Goal: Task Accomplishment & Management: Complete application form

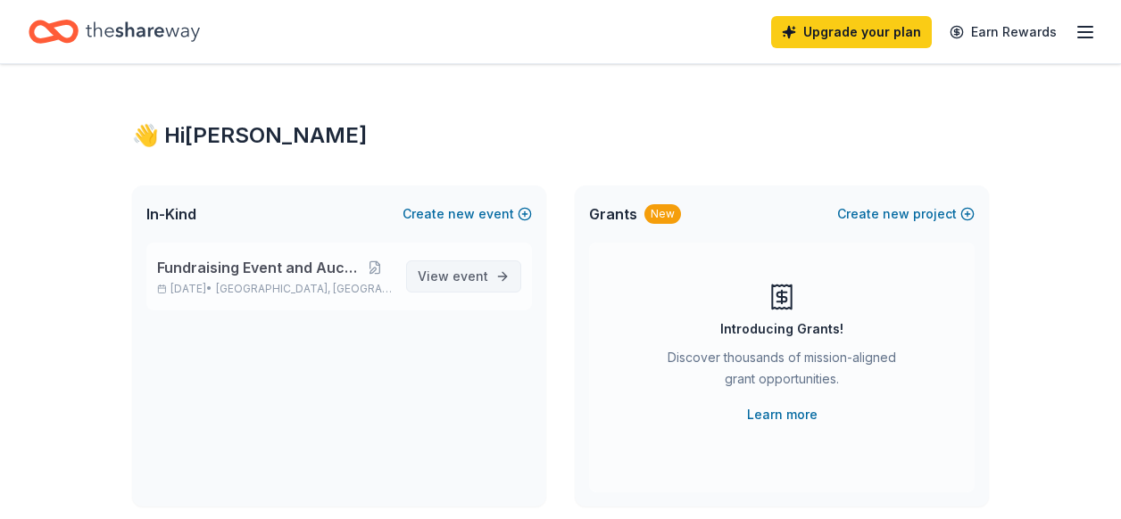
click at [452, 276] on span "View event" at bounding box center [453, 276] width 71 height 21
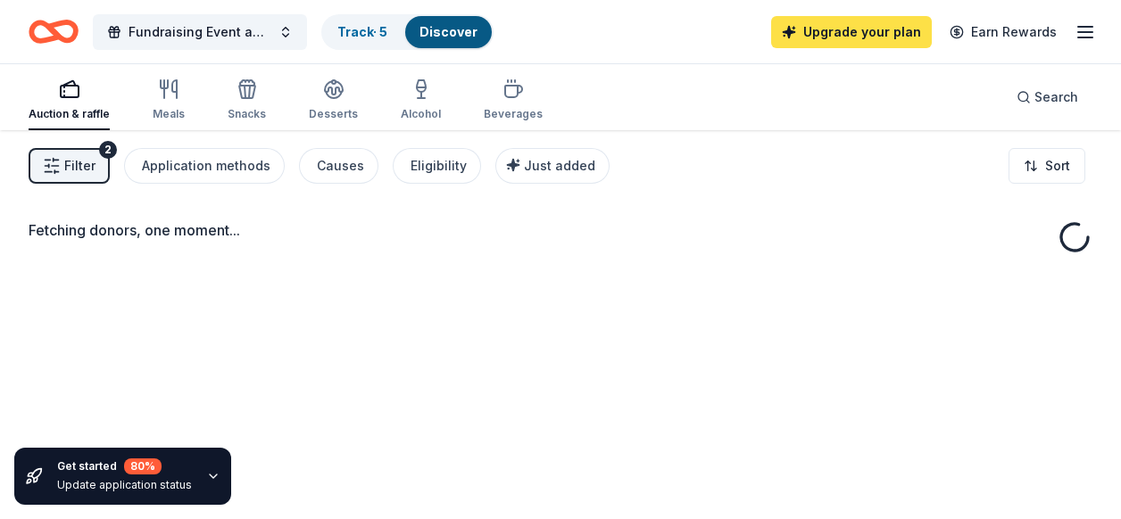
click at [893, 31] on link "Upgrade your plan" at bounding box center [851, 32] width 161 height 32
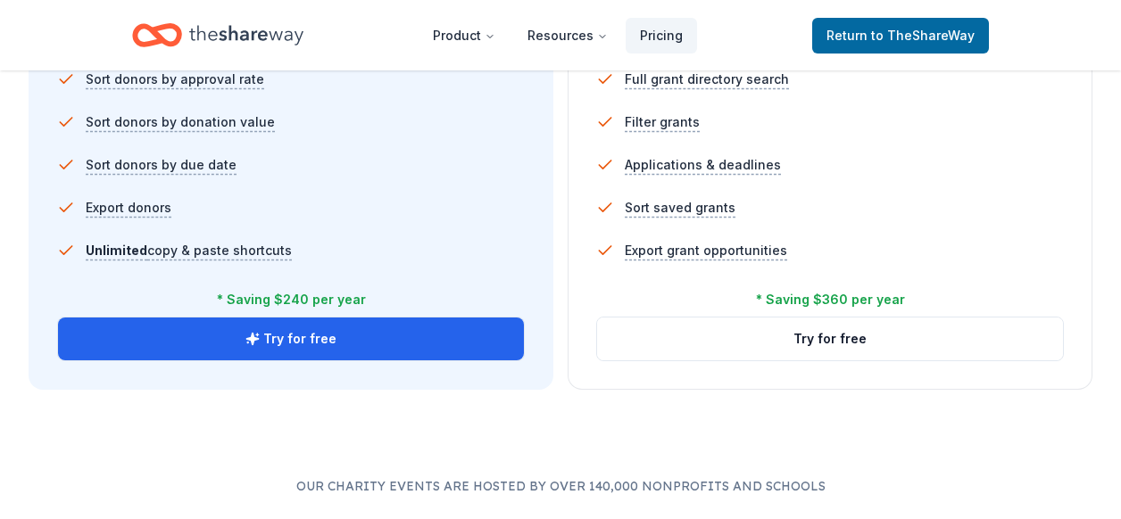
scroll to position [1357, 0]
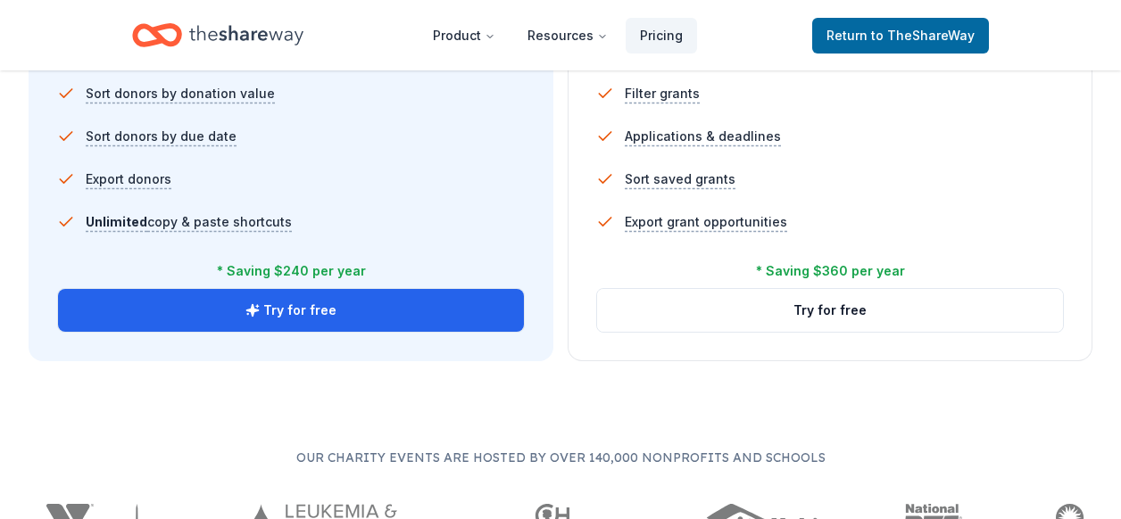
click at [348, 316] on button "Try for free" at bounding box center [291, 310] width 466 height 43
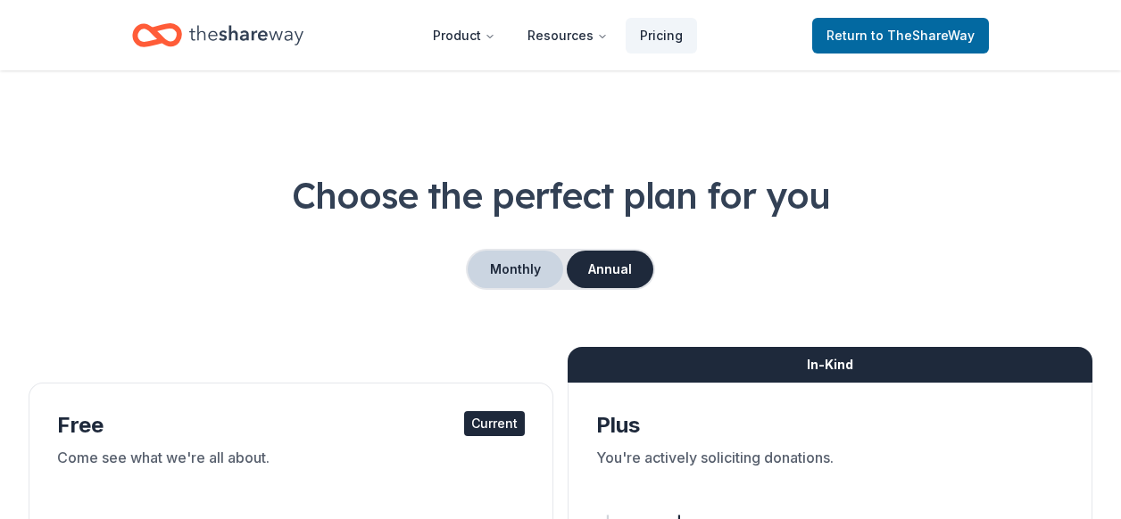
click at [499, 270] on button "Monthly" at bounding box center [516, 269] width 96 height 37
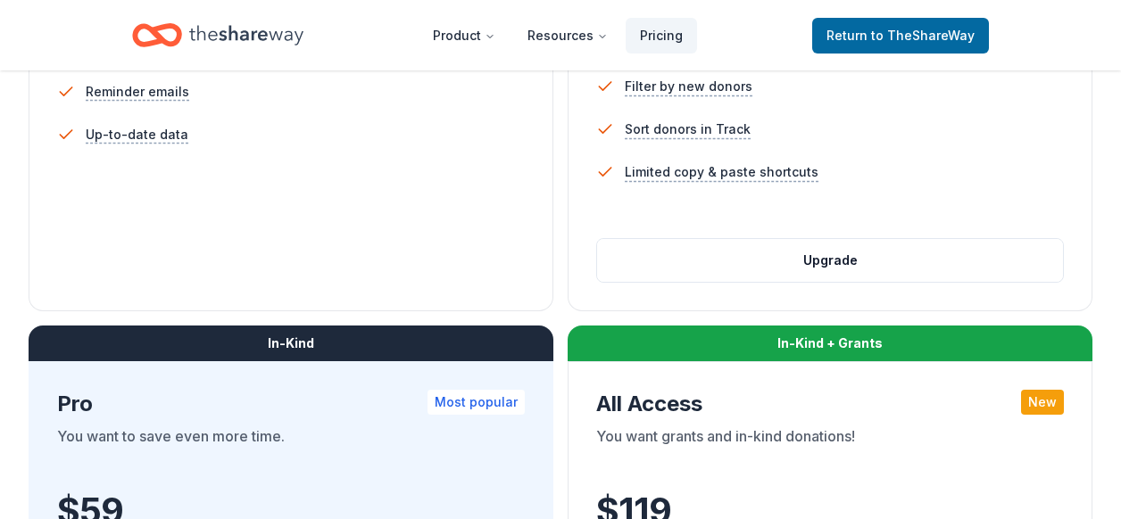
scroll to position [678, 0]
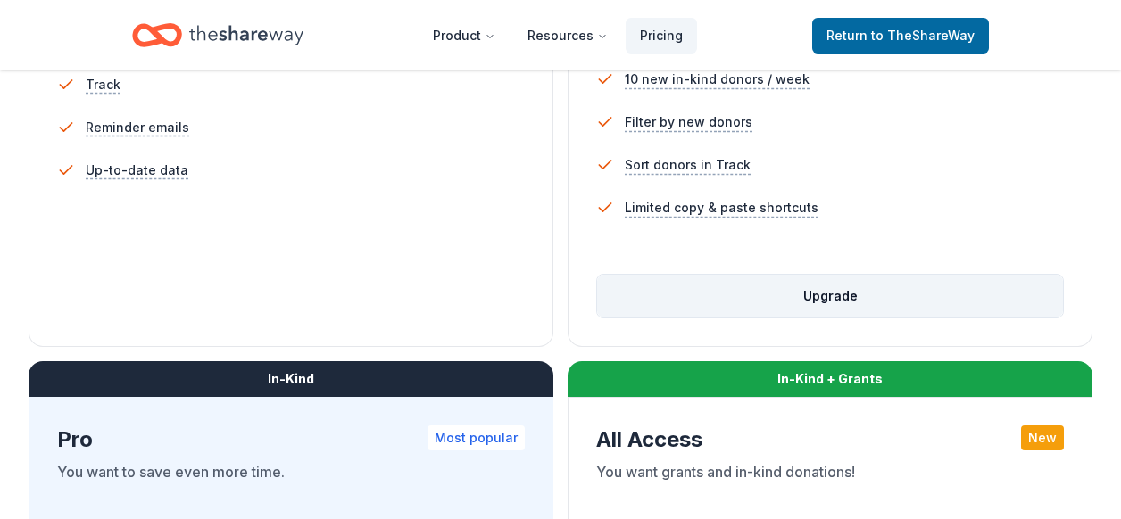
click at [846, 303] on button "Upgrade" at bounding box center [830, 296] width 466 height 43
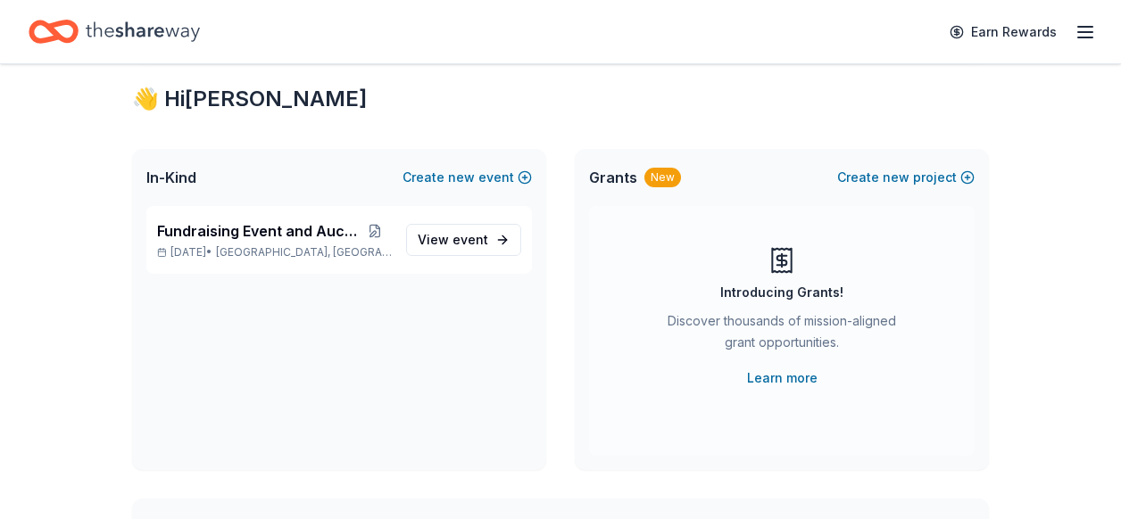
scroll to position [321, 0]
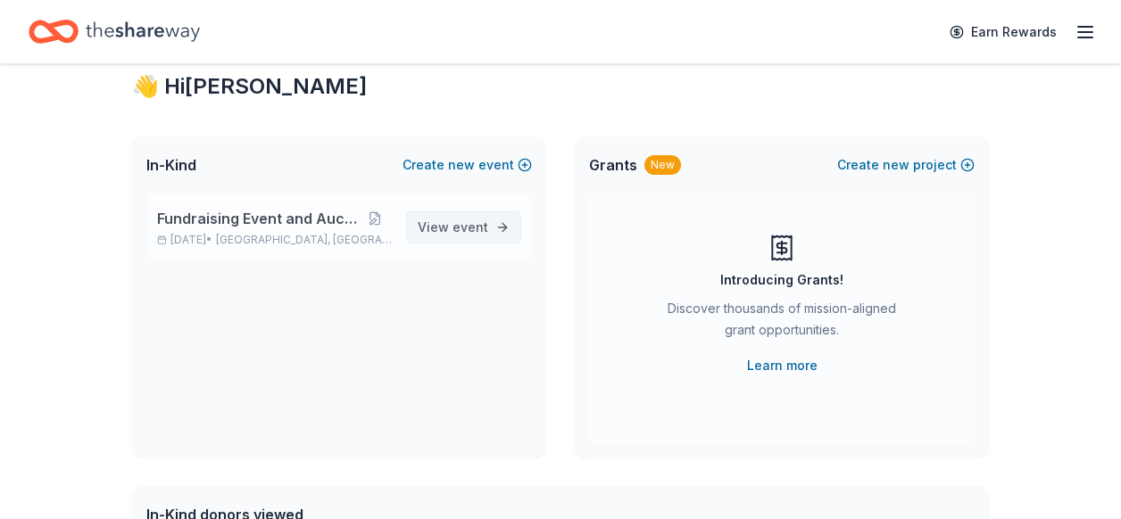
click at [453, 231] on span "View event" at bounding box center [453, 227] width 71 height 21
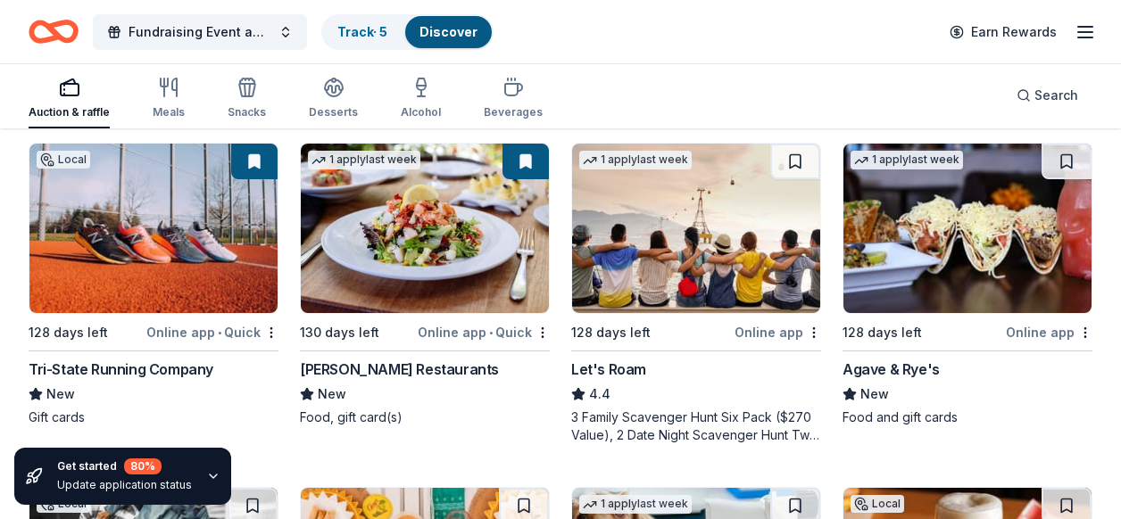
scroll to position [893, 0]
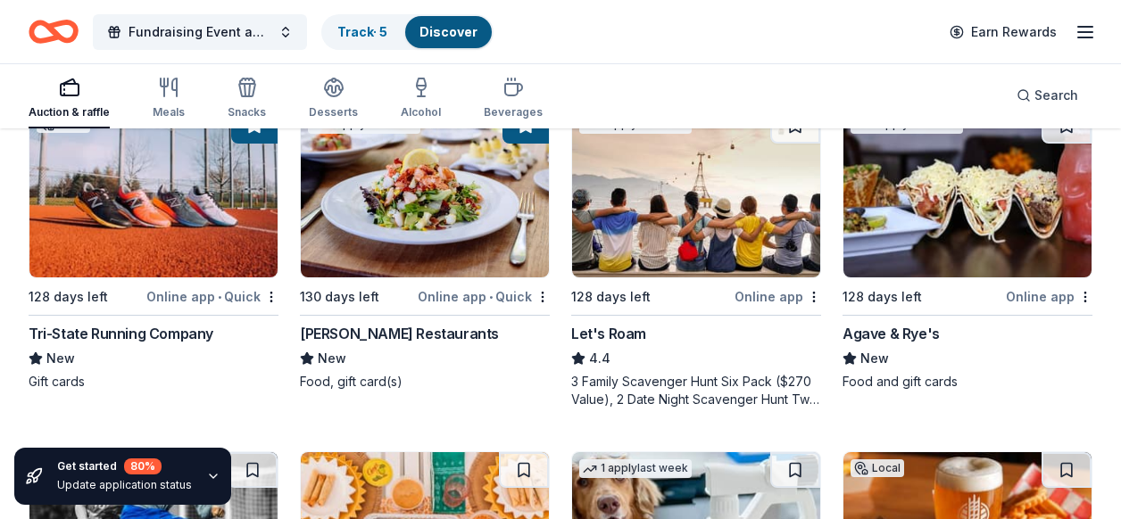
click at [897, 331] on div "Agave & Rye's" at bounding box center [891, 333] width 97 height 21
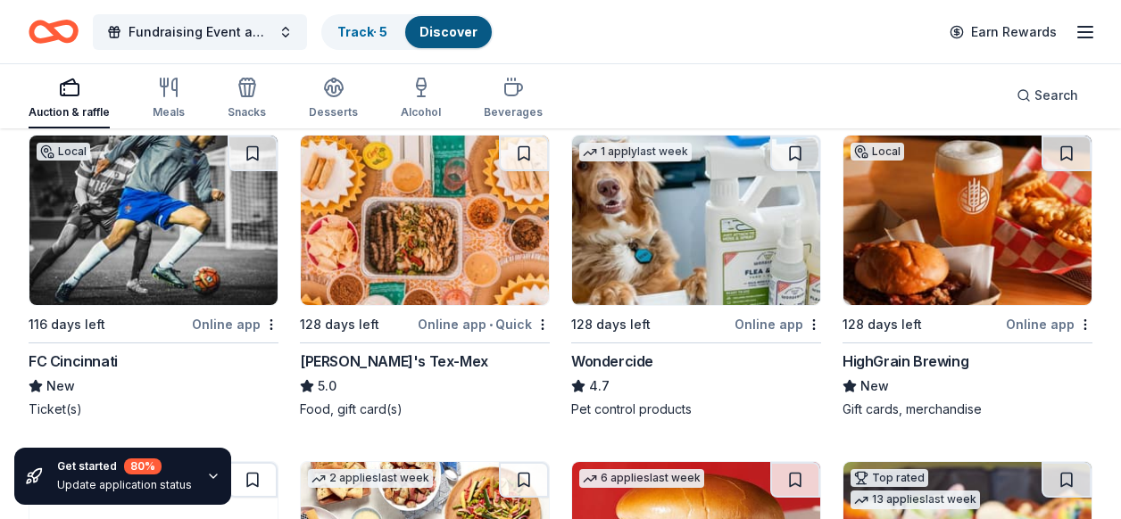
scroll to position [1178, 0]
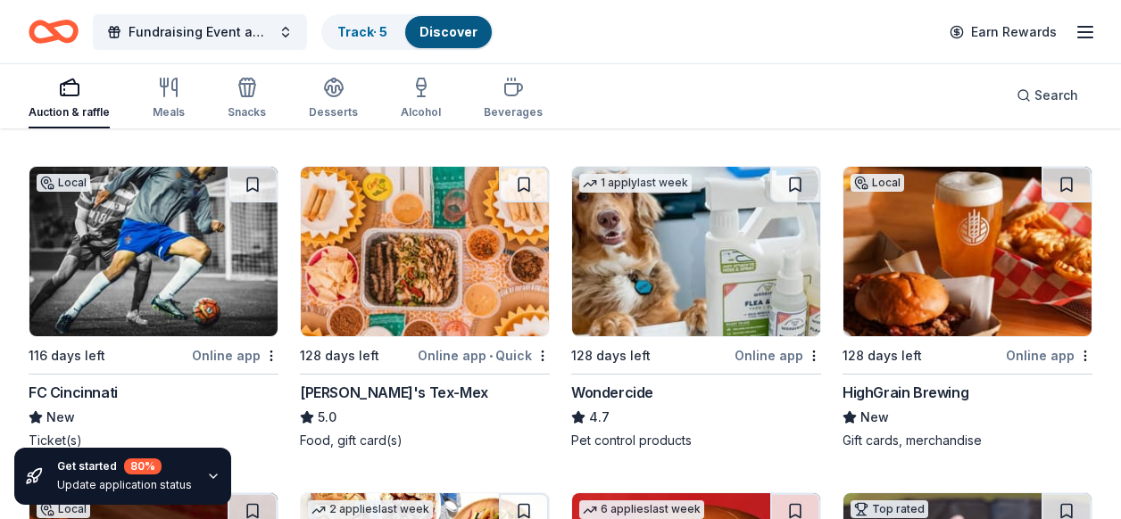
click at [883, 354] on div "128 days left" at bounding box center [882, 355] width 79 height 21
click at [952, 104] on div "Auction & raffle Meals Snacks Desserts Alcohol Beverages Search" at bounding box center [561, 95] width 1064 height 66
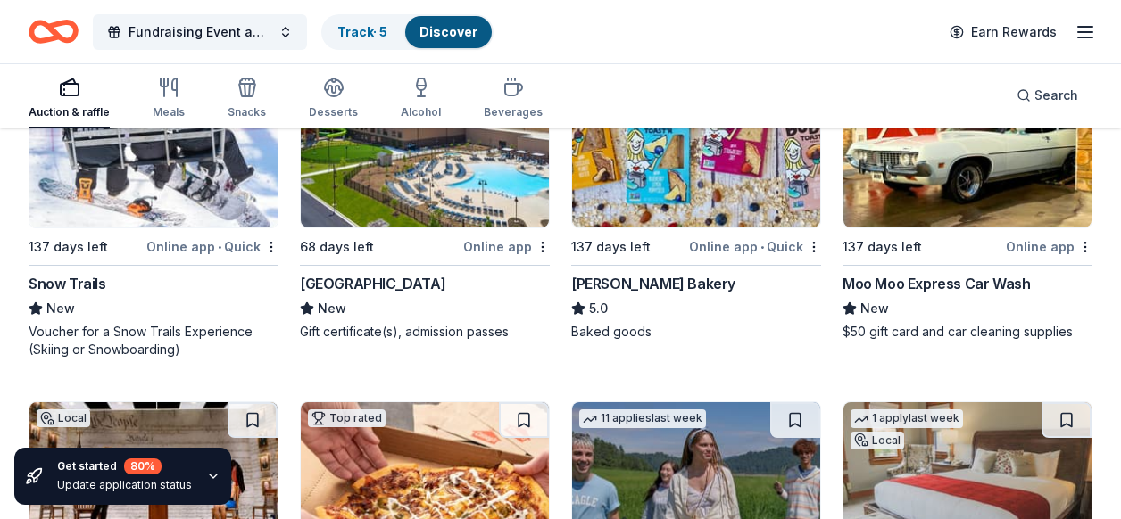
scroll to position [2631, 0]
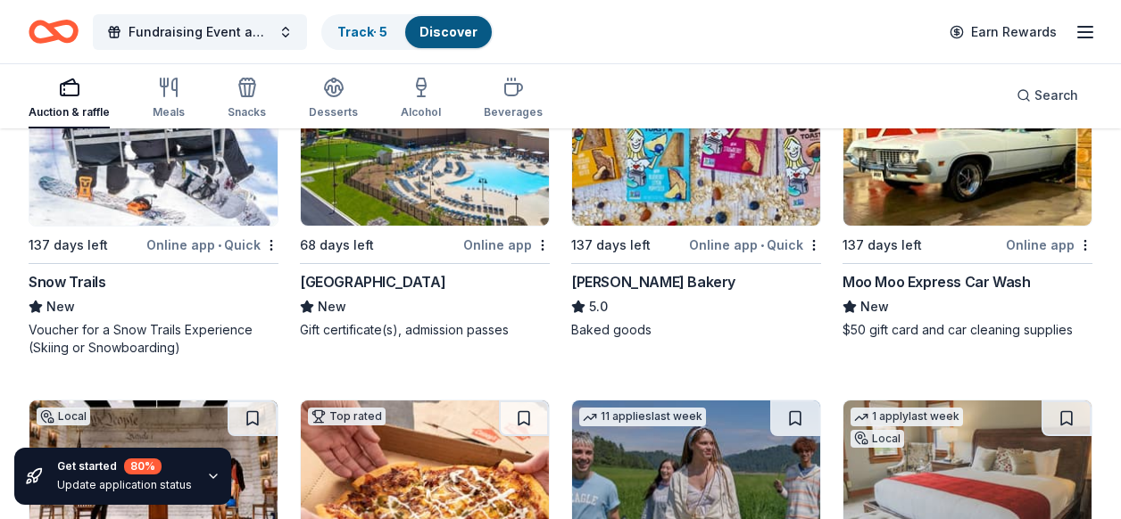
click at [185, 229] on div "Local 137 days left Online app • Quick Snow Trails New Voucher for a Snow Trail…" at bounding box center [154, 206] width 250 height 302
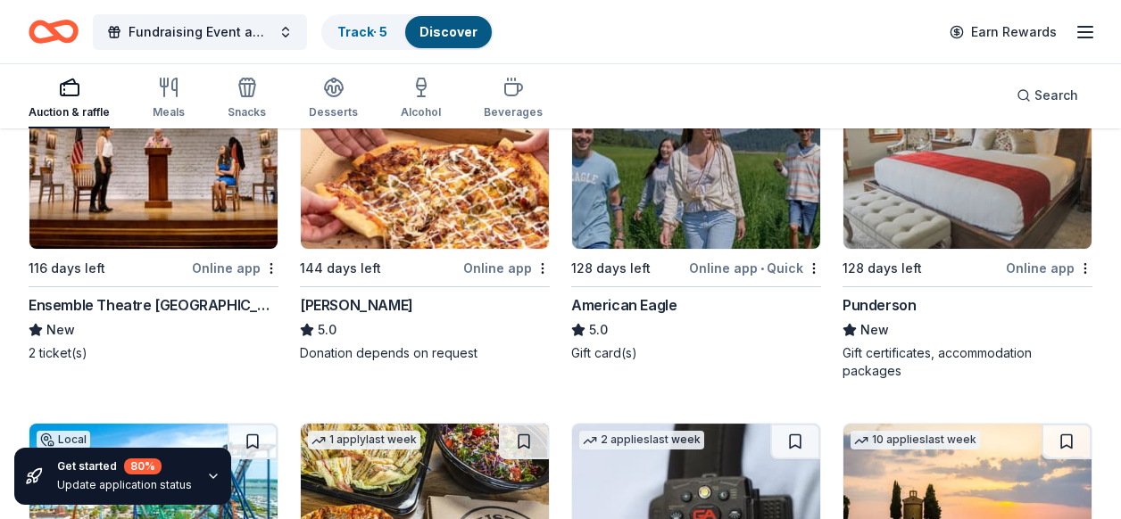
scroll to position [2988, 0]
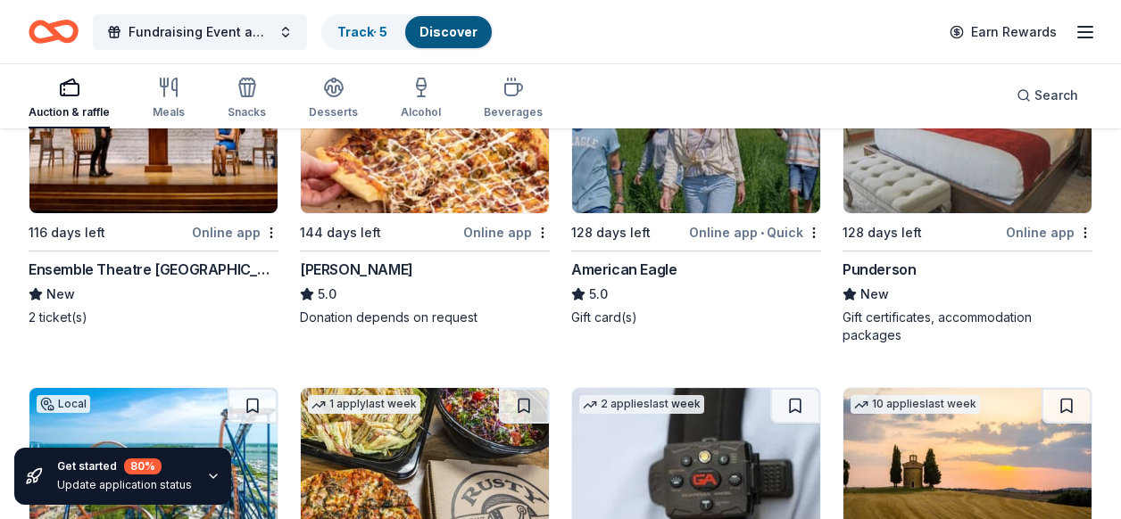
click at [754, 228] on div "Online app • Quick" at bounding box center [755, 232] width 132 height 22
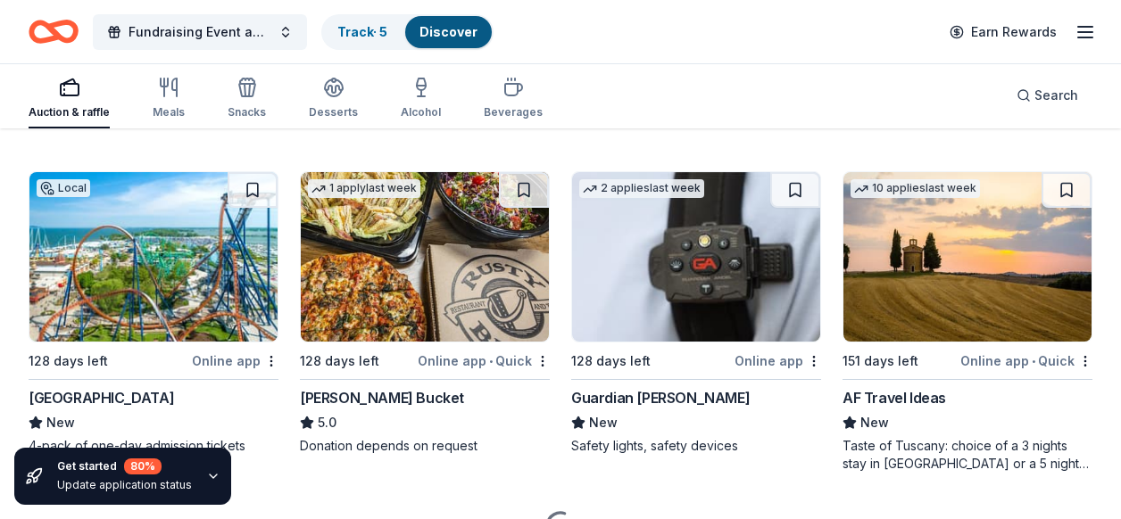
scroll to position [3274, 0]
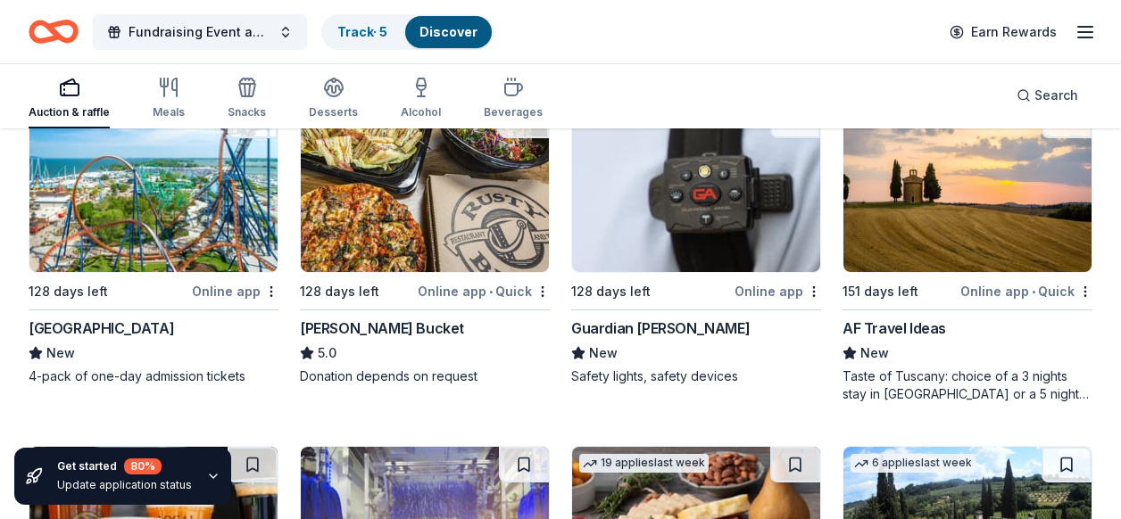
click at [745, 289] on div "Online app" at bounding box center [778, 291] width 87 height 22
click at [349, 327] on div "Rusty Bucket" at bounding box center [382, 328] width 164 height 21
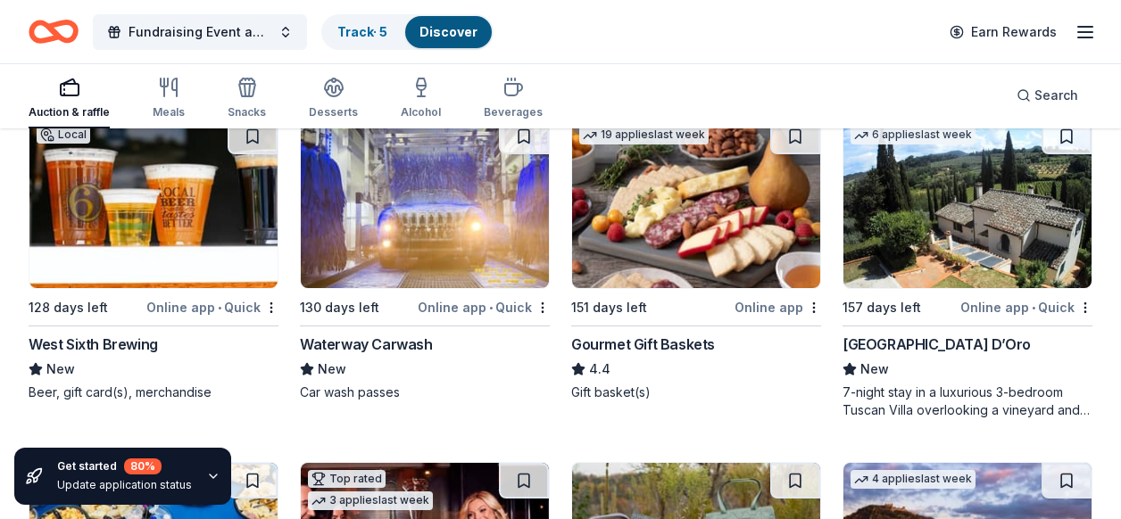
scroll to position [3631, 0]
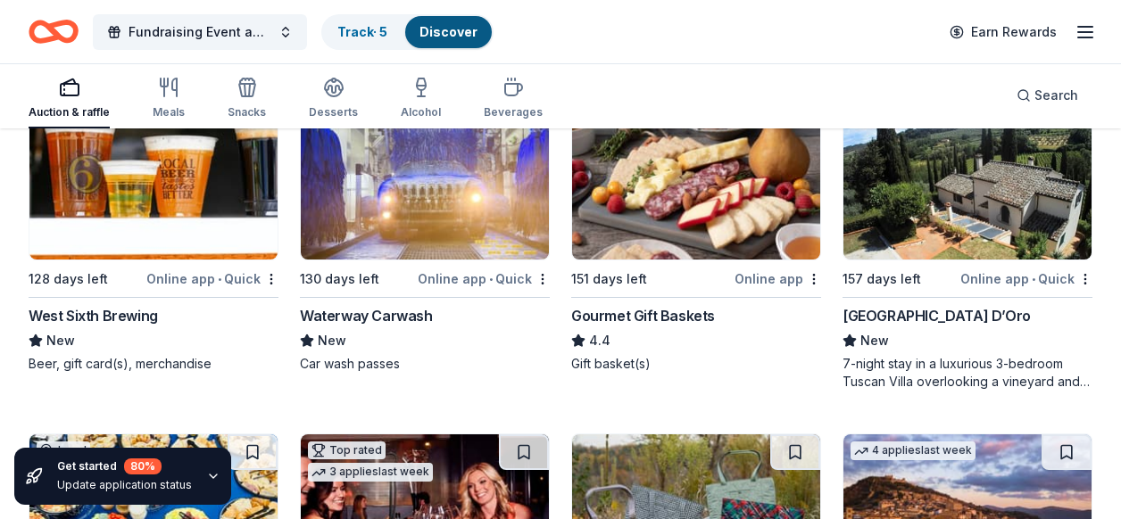
click at [133, 222] on img at bounding box center [153, 175] width 248 height 170
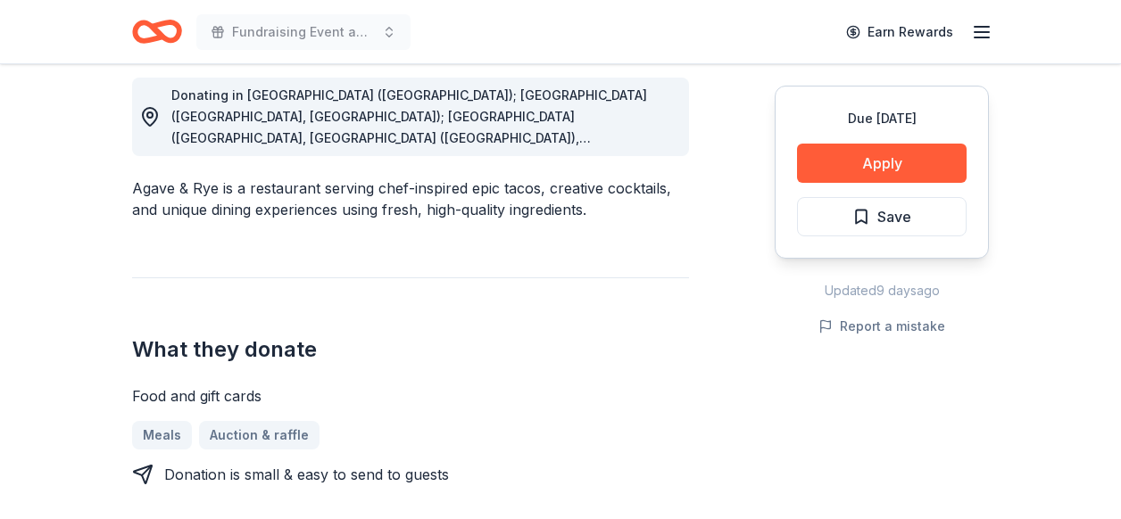
scroll to position [503, 0]
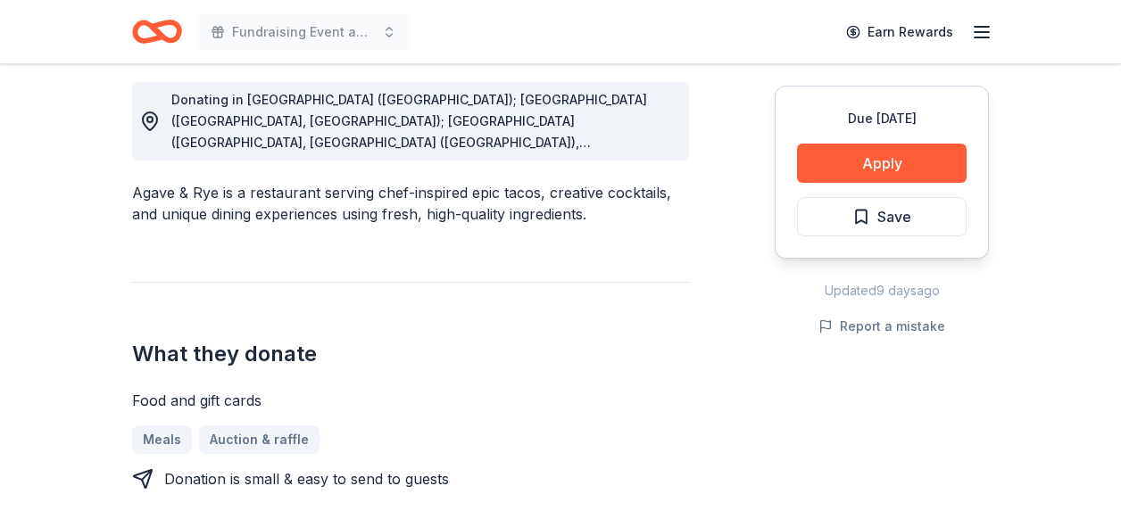
click at [839, 189] on div "Due [DATE] Apply Save" at bounding box center [882, 172] width 214 height 173
click at [845, 162] on button "Apply" at bounding box center [882, 163] width 170 height 39
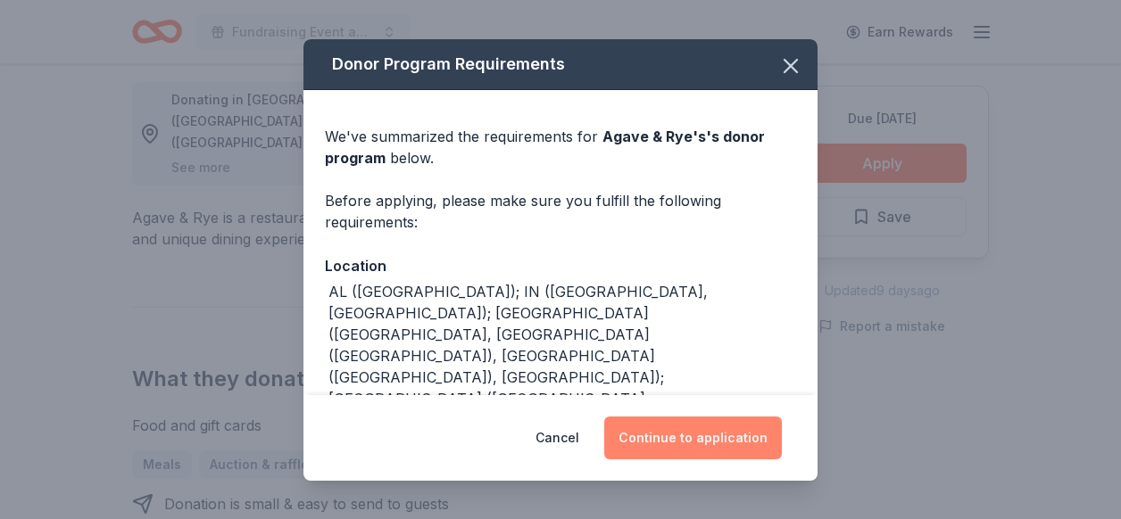
click at [701, 442] on button "Continue to application" at bounding box center [693, 438] width 178 height 43
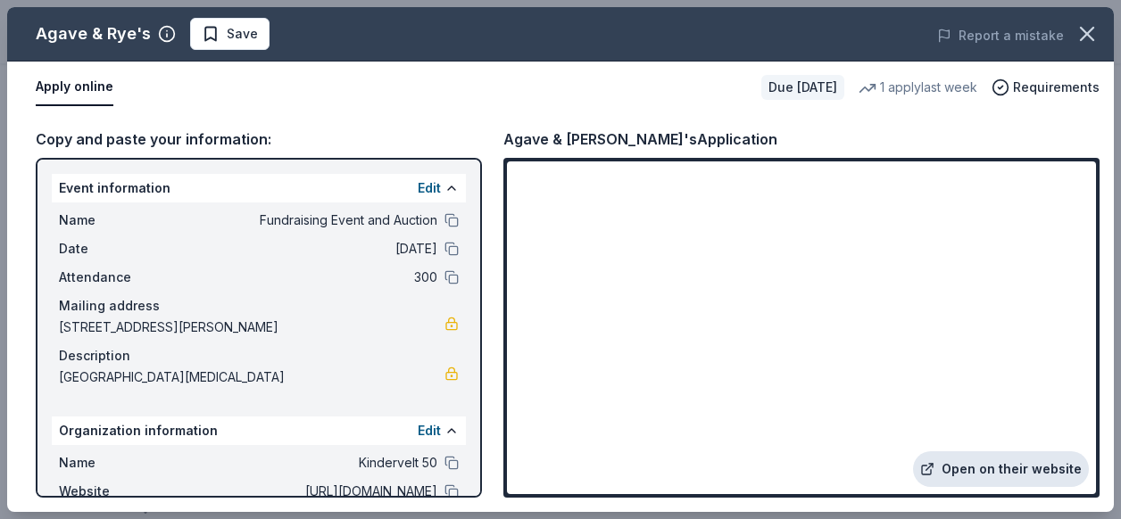
click at [1013, 474] on link "Open on their website" at bounding box center [1001, 470] width 176 height 36
click at [982, 473] on link "Open on their website" at bounding box center [1001, 470] width 176 height 36
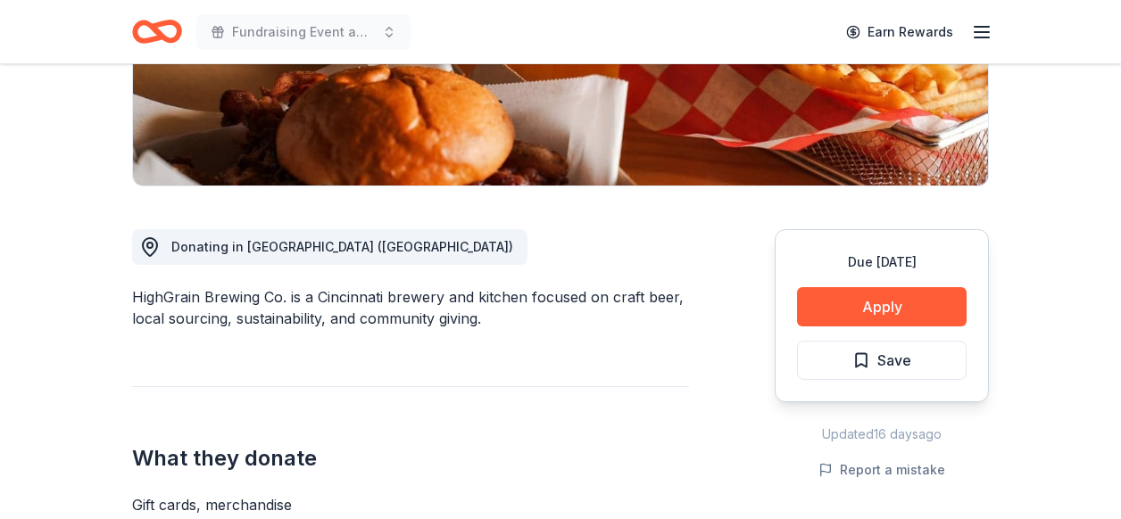
scroll to position [357, 0]
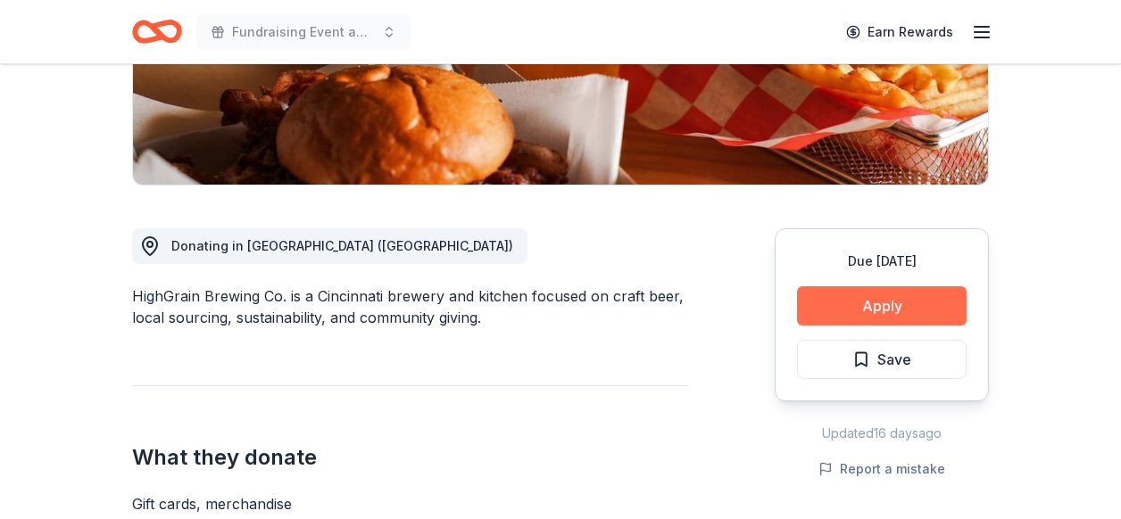
click at [881, 303] on button "Apply" at bounding box center [882, 306] width 170 height 39
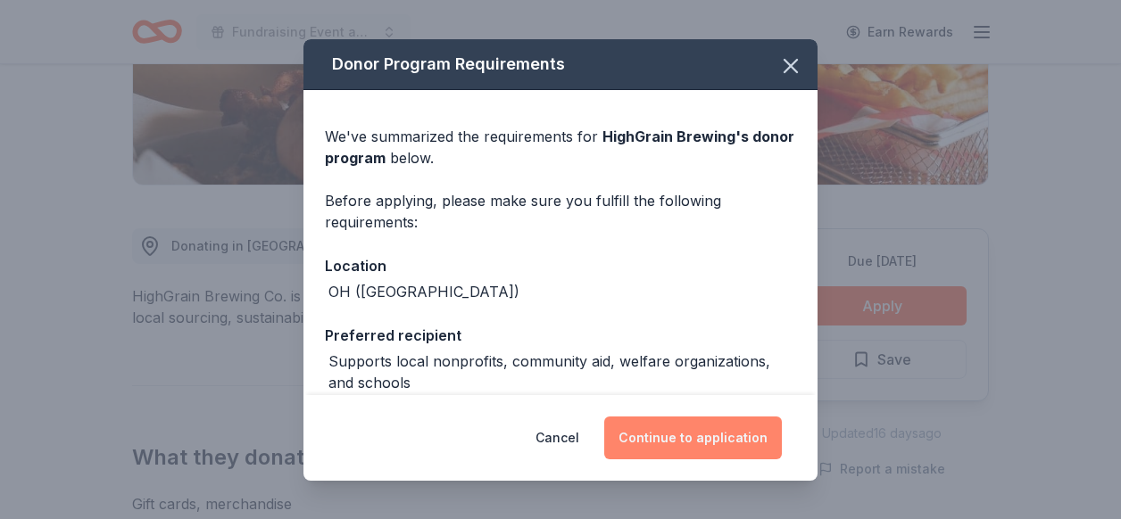
click at [703, 434] on button "Continue to application" at bounding box center [693, 438] width 178 height 43
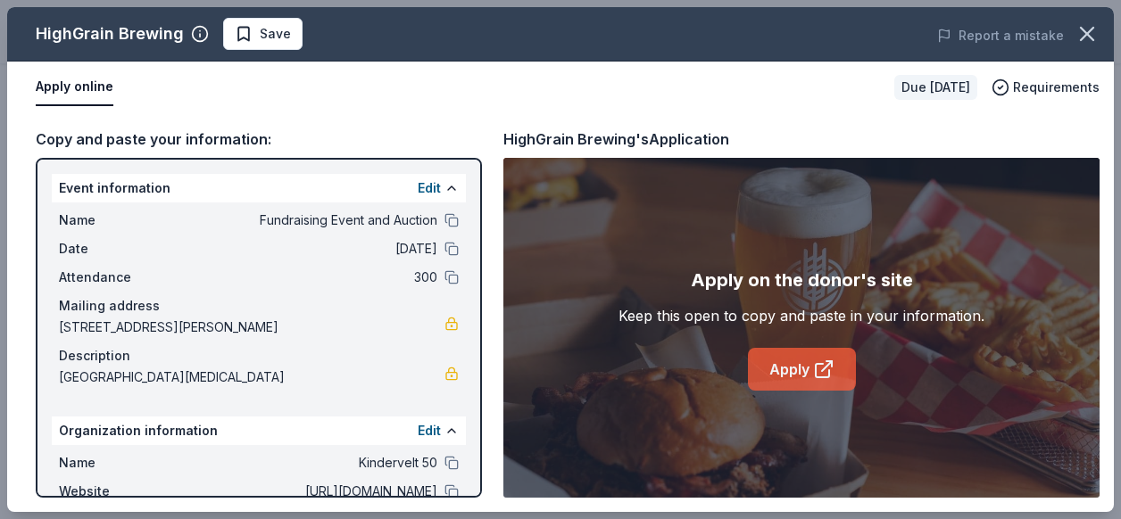
click at [786, 369] on link "Apply" at bounding box center [802, 369] width 108 height 43
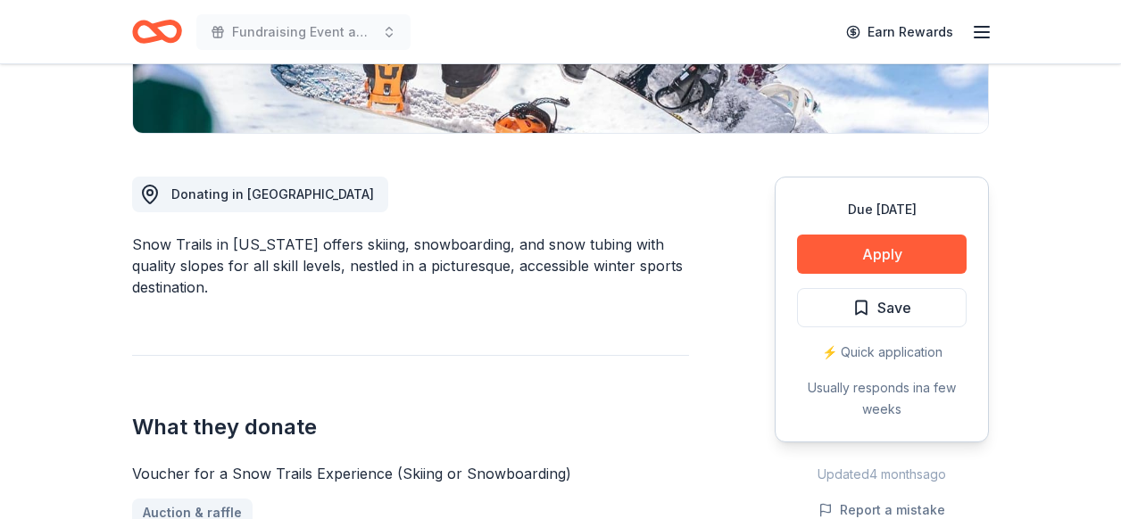
scroll to position [428, 0]
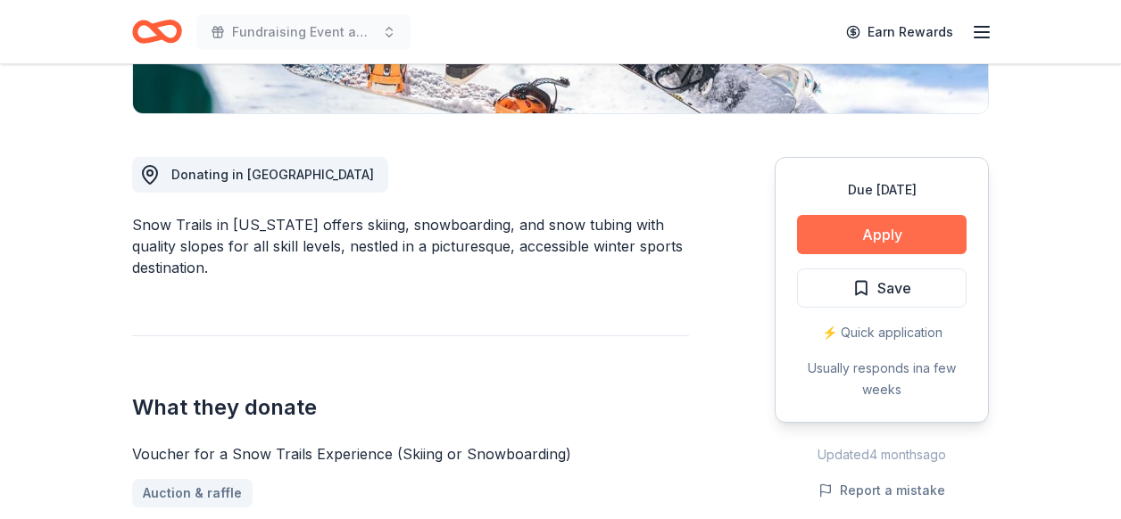
click at [845, 229] on button "Apply" at bounding box center [882, 234] width 170 height 39
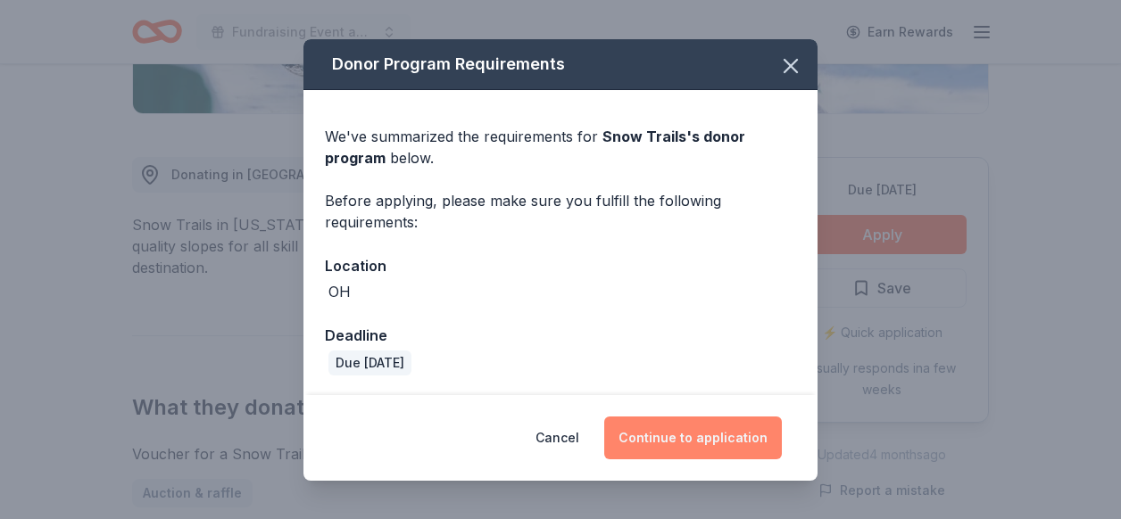
click at [695, 442] on button "Continue to application" at bounding box center [693, 438] width 178 height 43
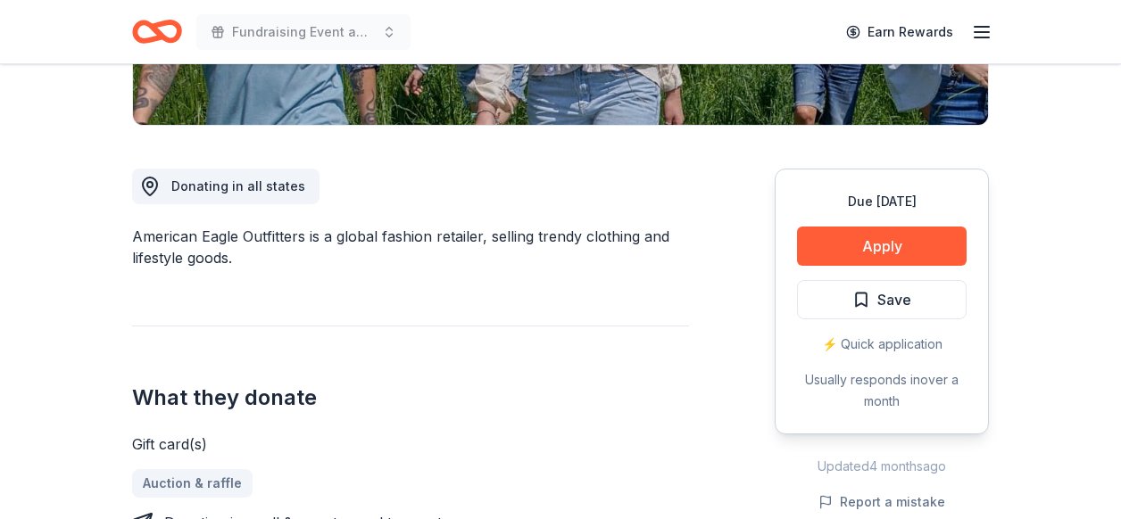
scroll to position [428, 0]
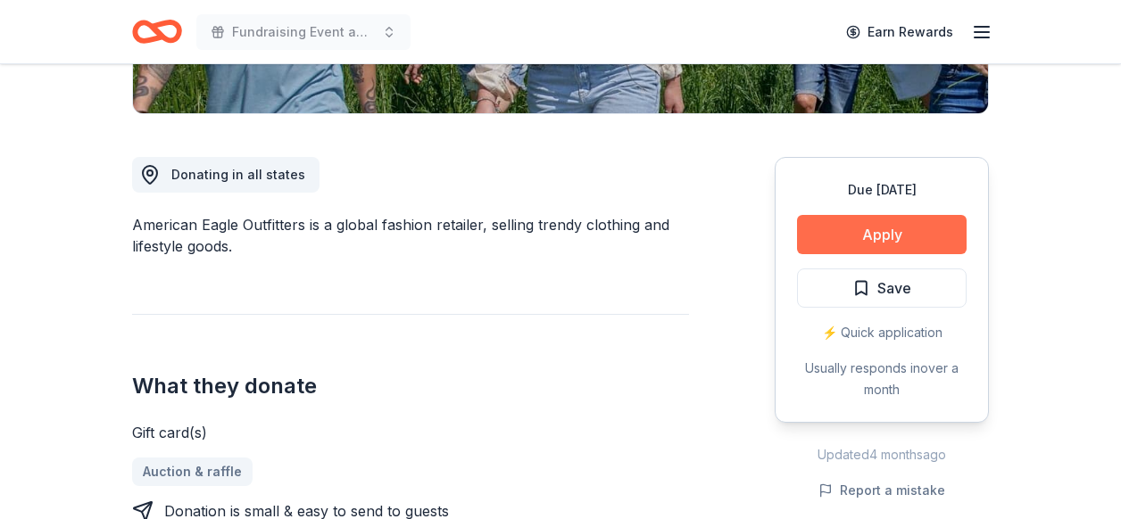
click at [927, 245] on button "Apply" at bounding box center [882, 234] width 170 height 39
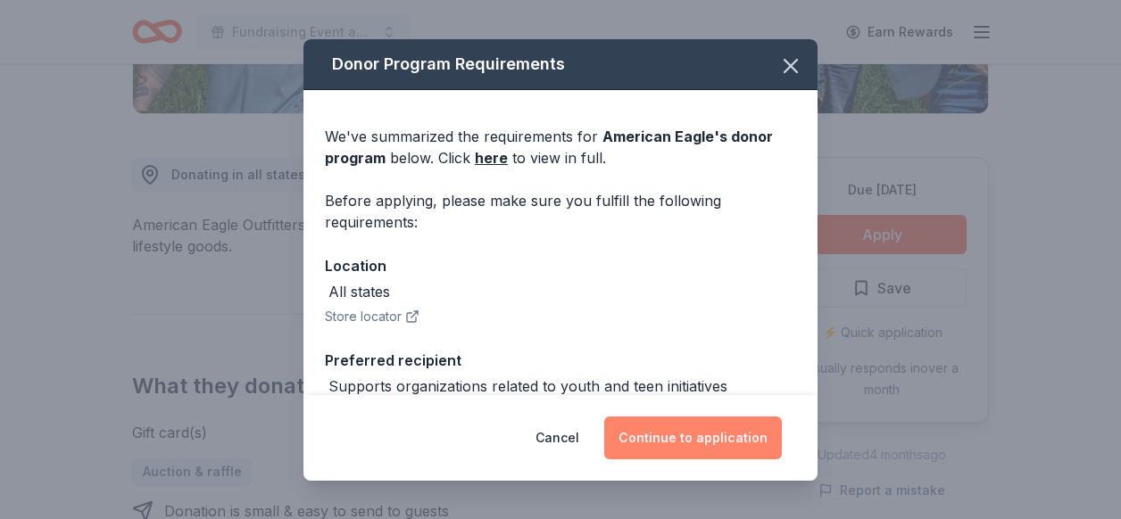
click at [705, 440] on button "Continue to application" at bounding box center [693, 438] width 178 height 43
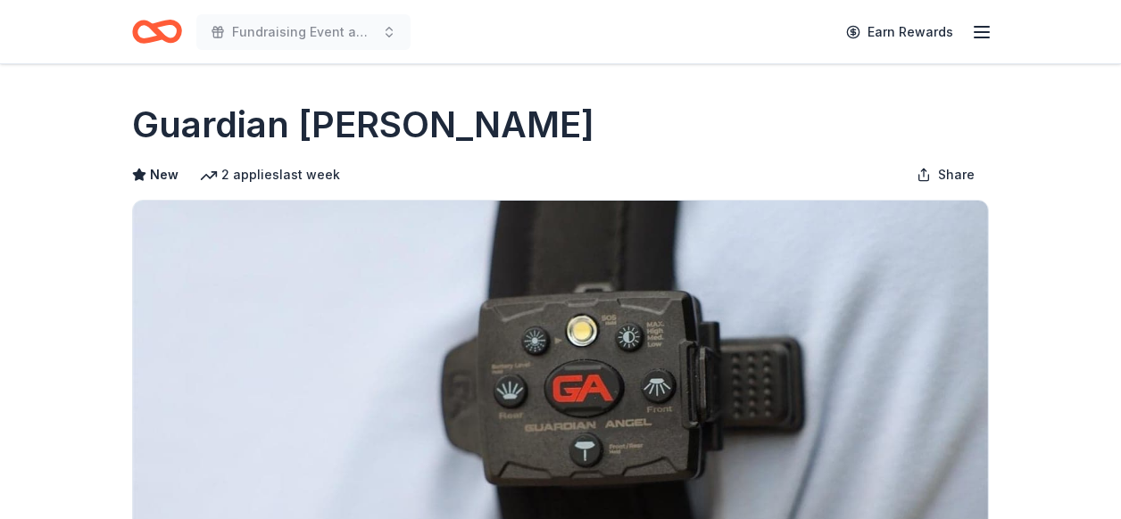
click at [783, 126] on div "Guardian [PERSON_NAME]" at bounding box center [560, 125] width 857 height 50
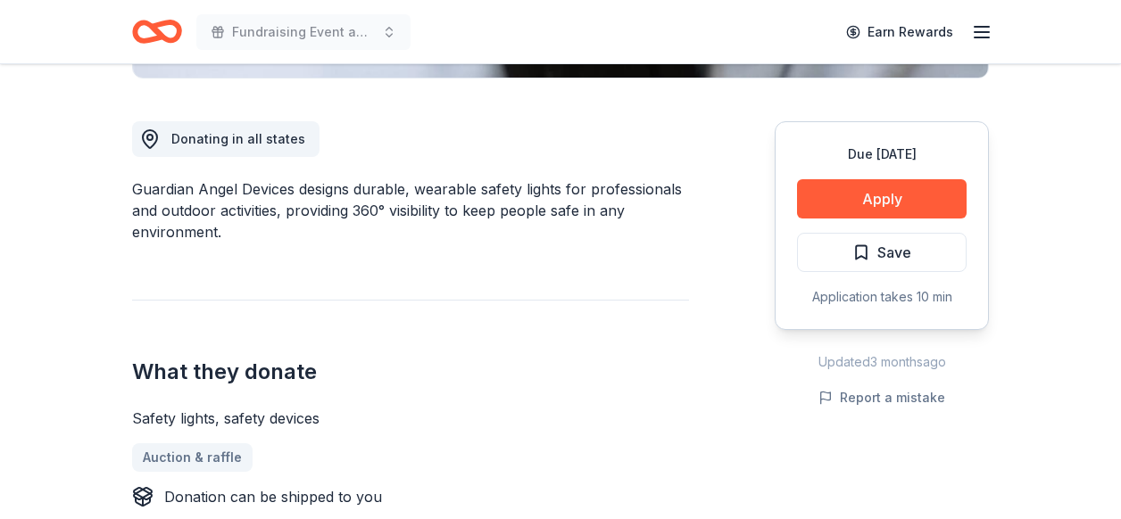
scroll to position [500, 0]
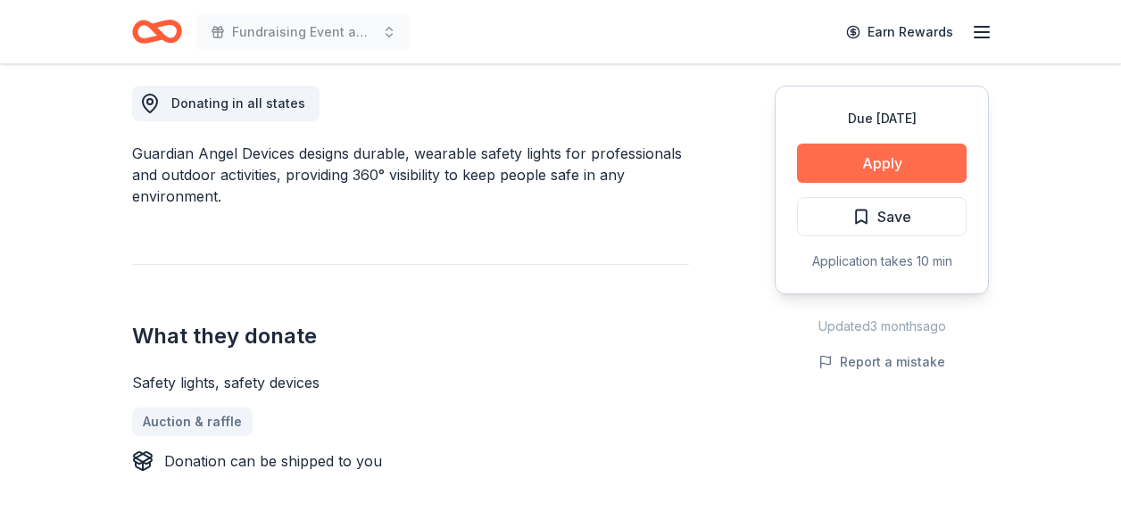
click at [852, 165] on button "Apply" at bounding box center [882, 163] width 170 height 39
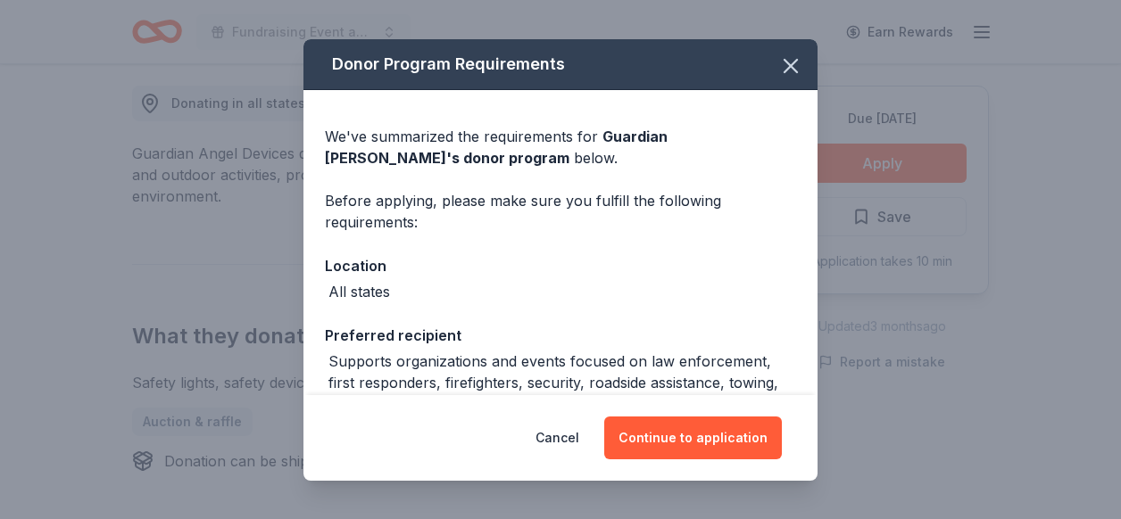
click at [706, 289] on div "All states" at bounding box center [560, 291] width 471 height 21
click at [691, 375] on div "Supports organizations and events focused on law enforcement, first responders,…" at bounding box center [562, 383] width 468 height 64
click at [420, 340] on div "Preferred recipient" at bounding box center [560, 335] width 471 height 23
click at [711, 469] on div "Cancel Continue to application" at bounding box center [560, 438] width 514 height 86
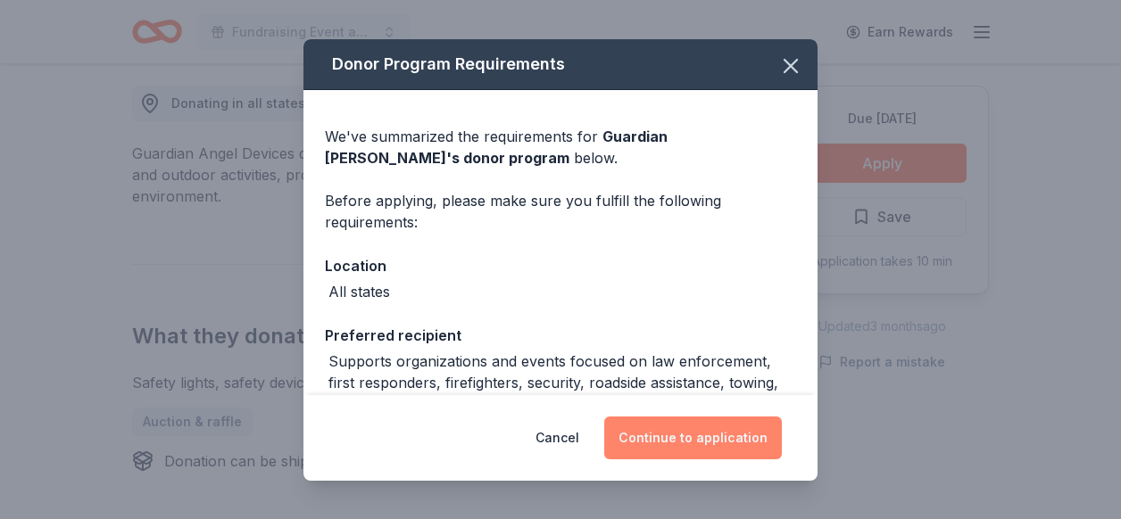
click at [712, 444] on button "Continue to application" at bounding box center [693, 438] width 178 height 43
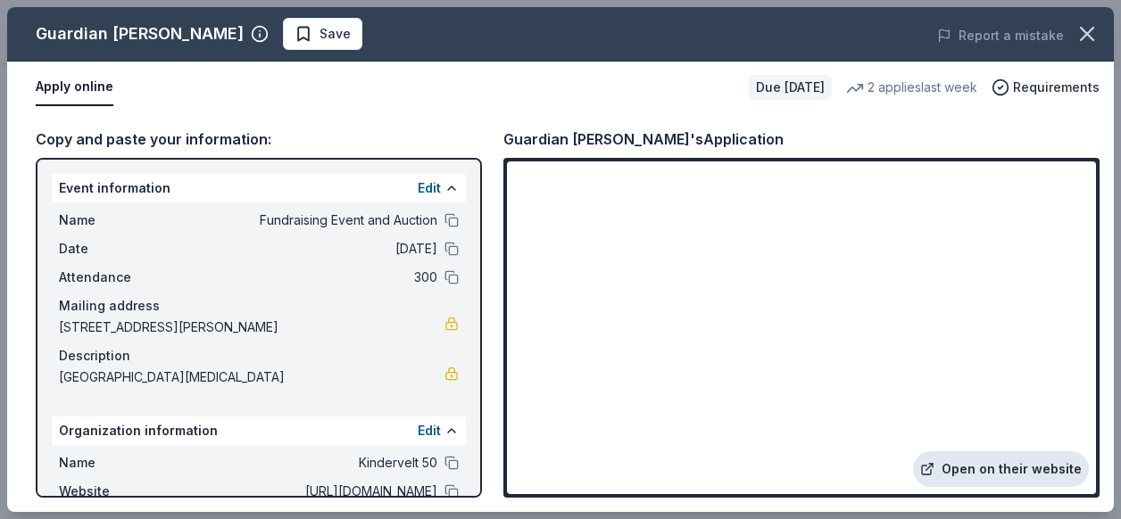
click at [1009, 465] on link "Open on their website" at bounding box center [1001, 470] width 176 height 36
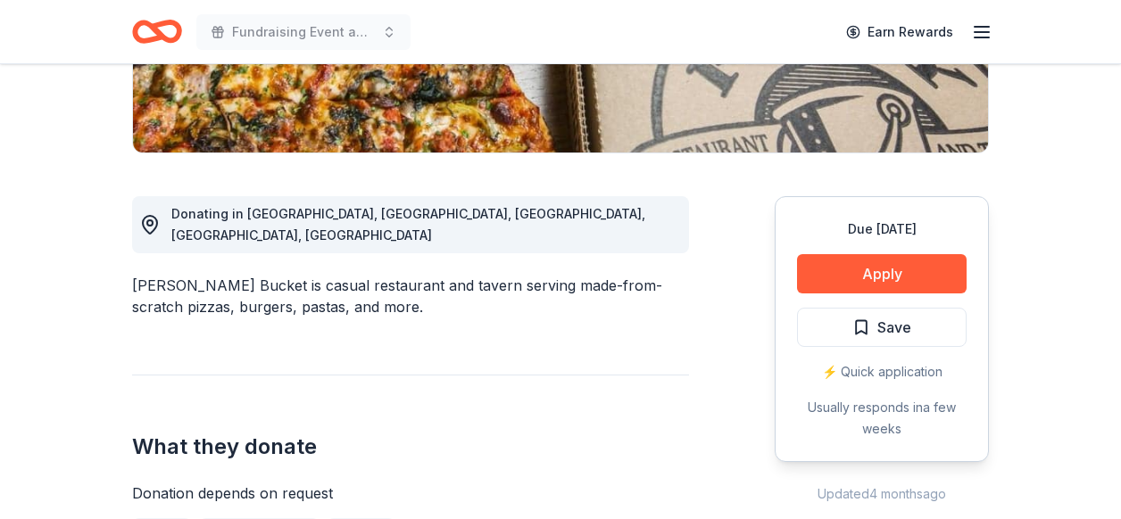
scroll to position [393, 0]
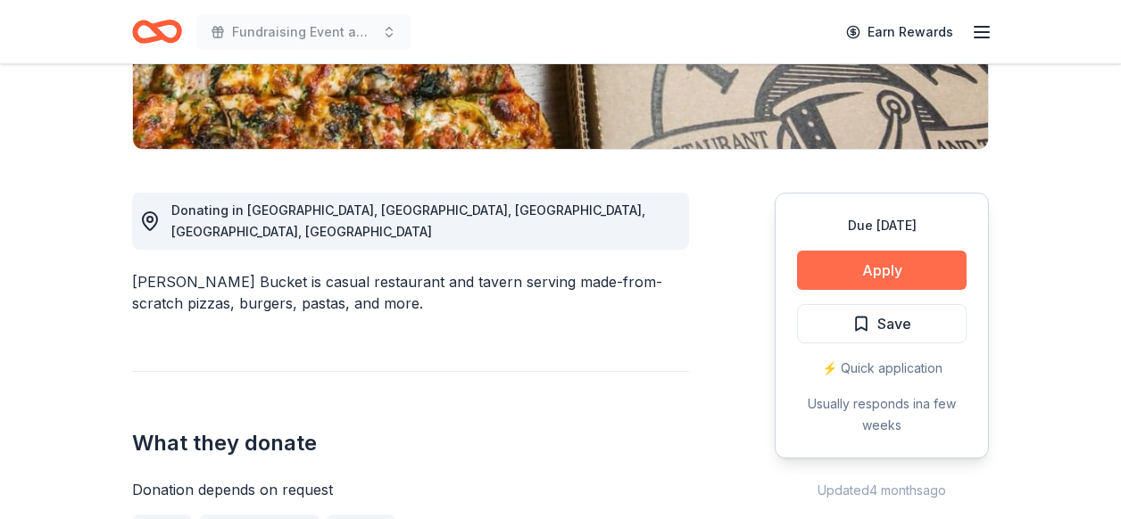
click at [904, 269] on button "Apply" at bounding box center [882, 270] width 170 height 39
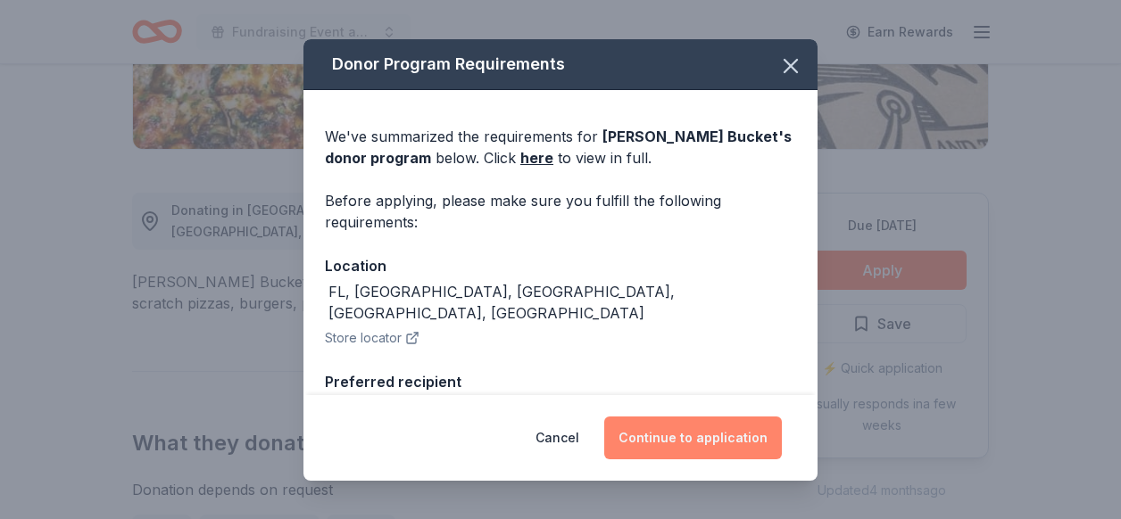
click at [677, 442] on button "Continue to application" at bounding box center [693, 438] width 178 height 43
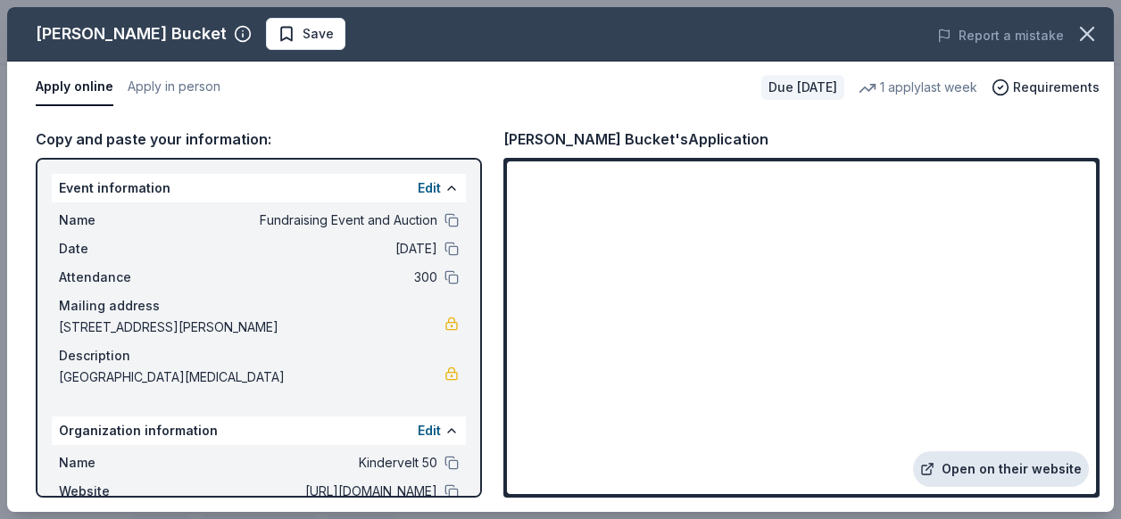
click at [1001, 474] on link "Open on their website" at bounding box center [1001, 470] width 176 height 36
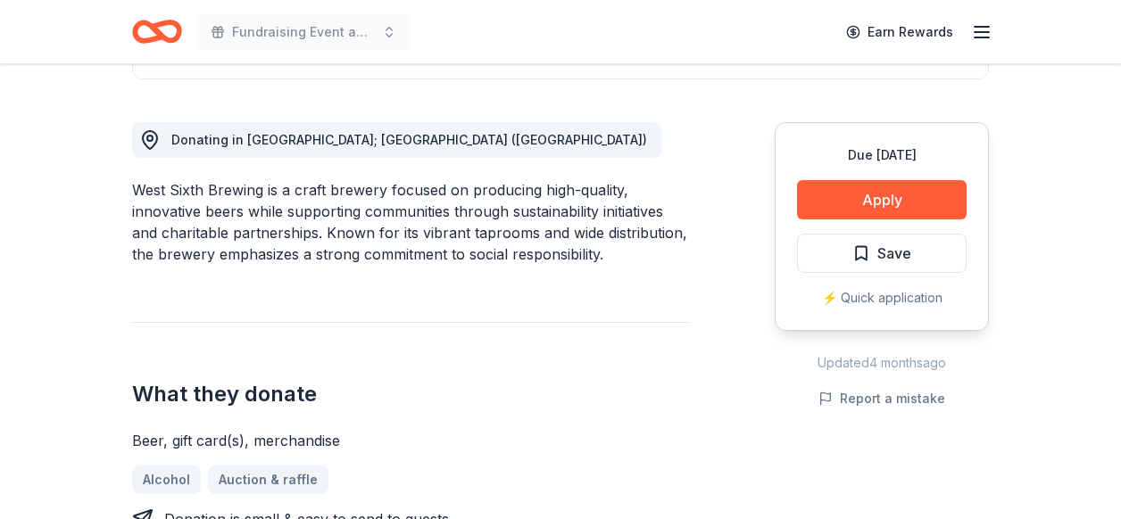
scroll to position [464, 0]
click at [857, 197] on button "Apply" at bounding box center [882, 198] width 170 height 39
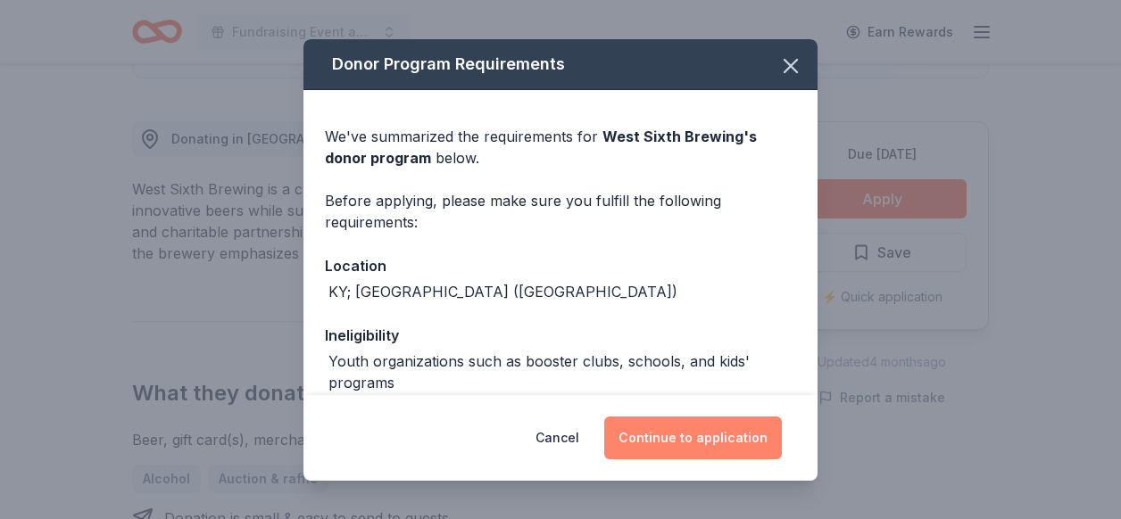
click at [681, 421] on button "Continue to application" at bounding box center [693, 438] width 178 height 43
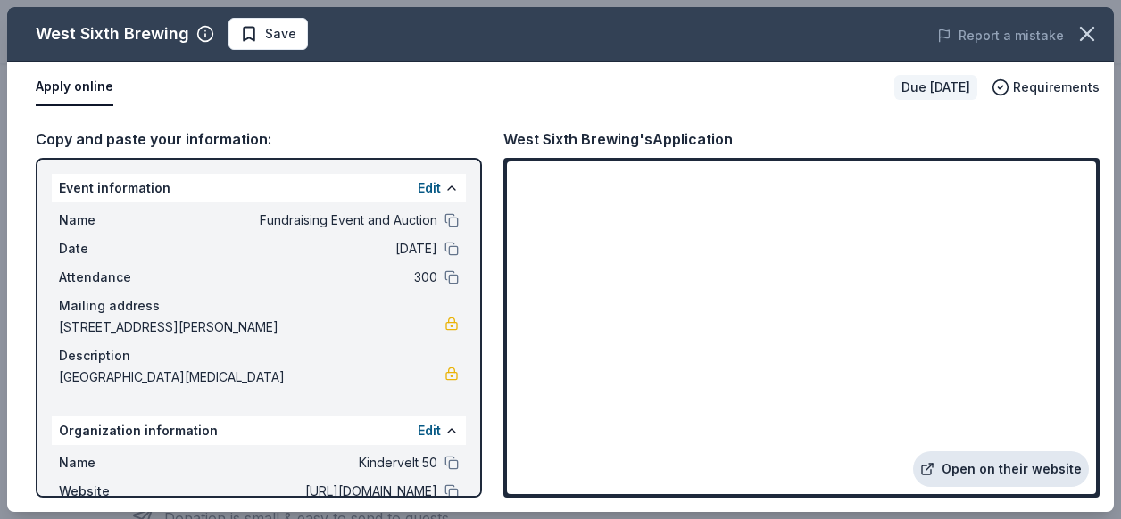
click at [968, 473] on link "Open on their website" at bounding box center [1001, 470] width 176 height 36
